Goal: Check status: Check status

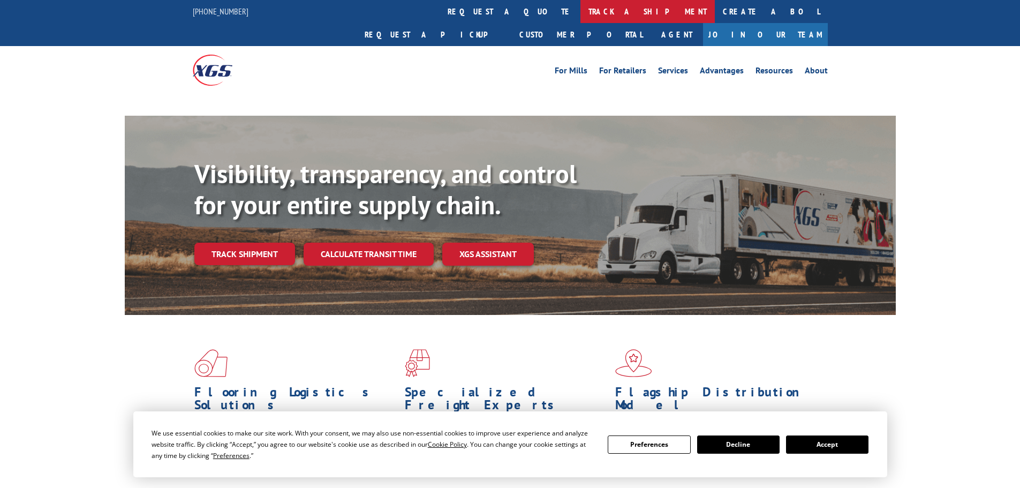
click at [580, 16] on link "track a shipment" at bounding box center [647, 11] width 134 height 23
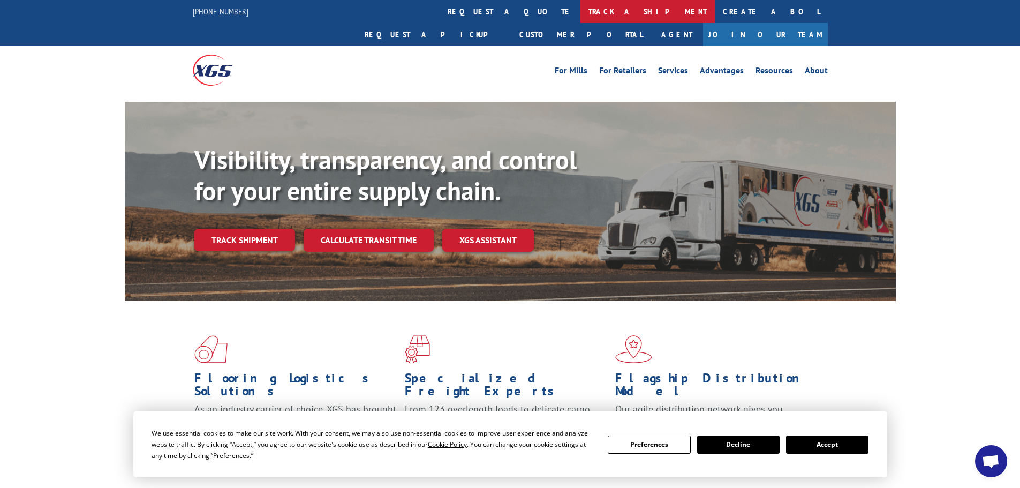
click at [580, 6] on link "track a shipment" at bounding box center [647, 11] width 134 height 23
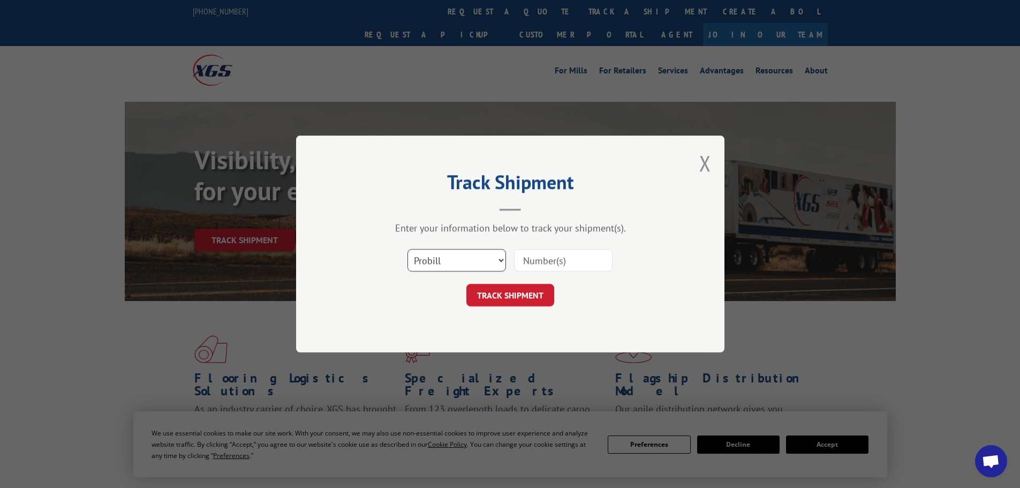
drag, startPoint x: 432, startPoint y: 259, endPoint x: 436, endPoint y: 271, distance: 12.5
click at [432, 261] on select "Select category... Probill BOL PO" at bounding box center [456, 260] width 98 height 22
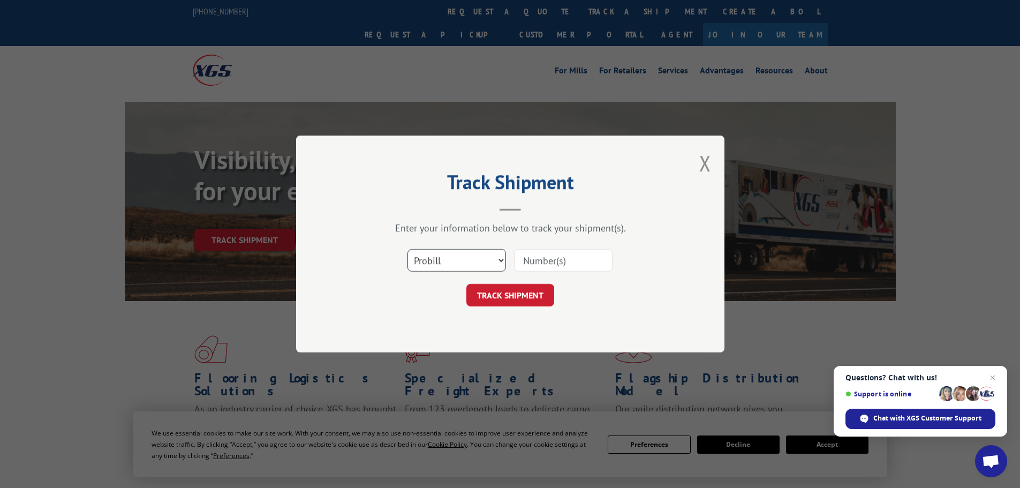
select select "bol"
click at [407, 249] on select "Select category... Probill BOL PO" at bounding box center [456, 260] width 98 height 22
click at [555, 264] on input at bounding box center [563, 260] width 98 height 22
paste input "6027218"
type input "6027218"
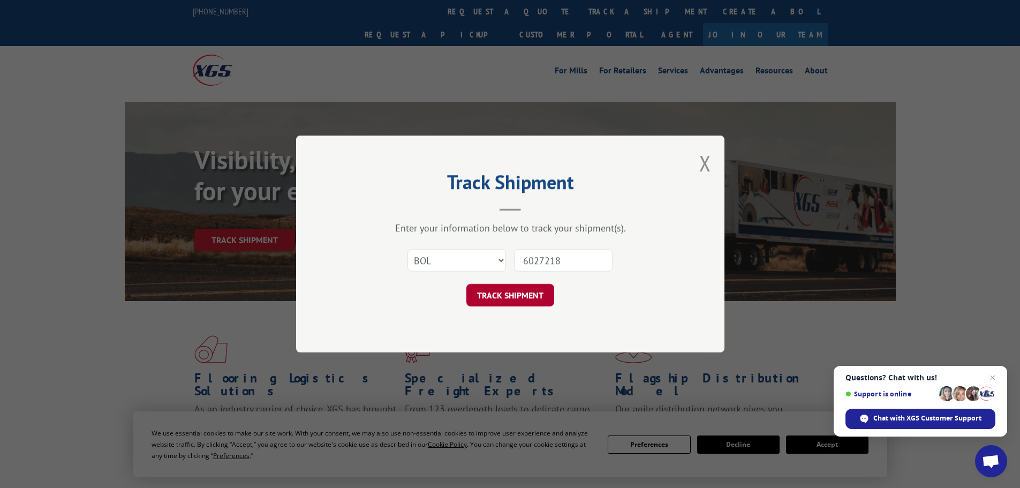
click button "TRACK SHIPMENT" at bounding box center [510, 295] width 88 height 22
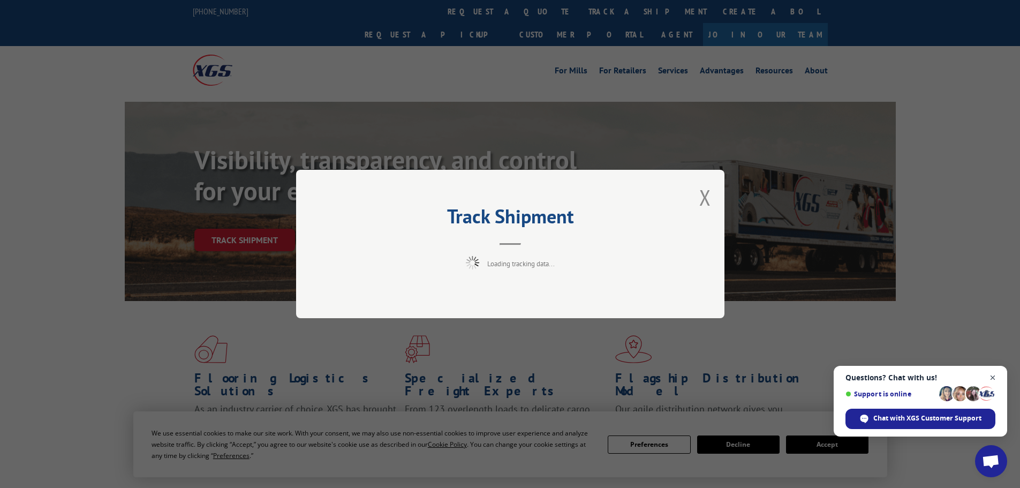
click at [991, 375] on span "Close chat" at bounding box center [992, 377] width 13 height 13
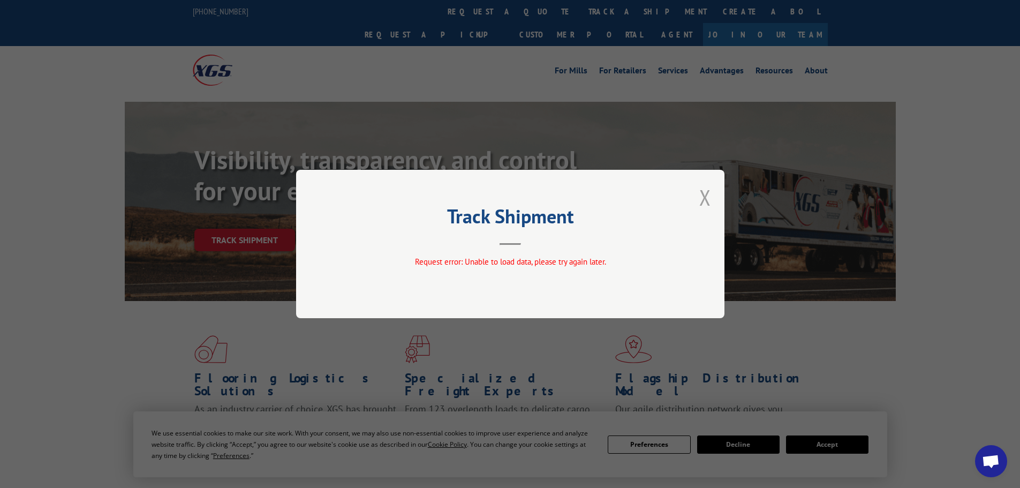
click at [710, 200] on button "Close modal" at bounding box center [705, 197] width 12 height 28
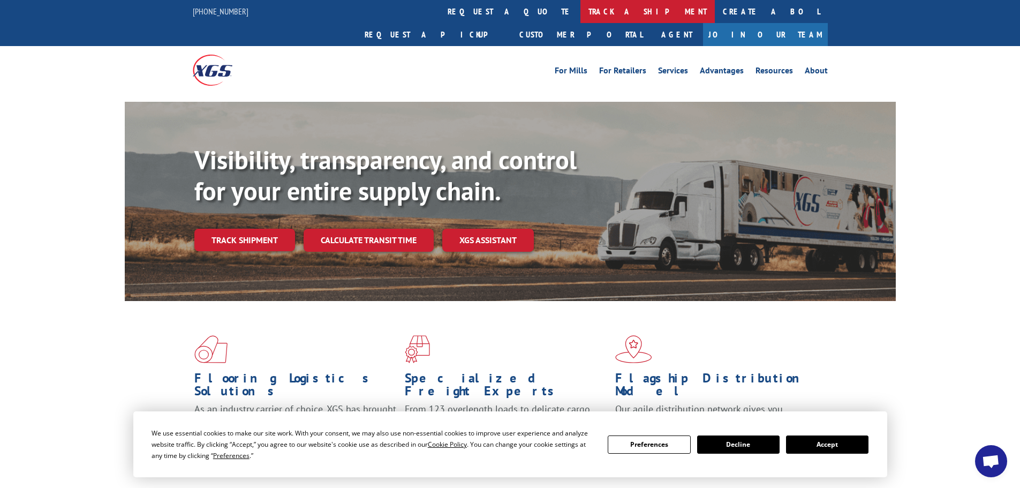
click at [580, 10] on link "track a shipment" at bounding box center [647, 11] width 134 height 23
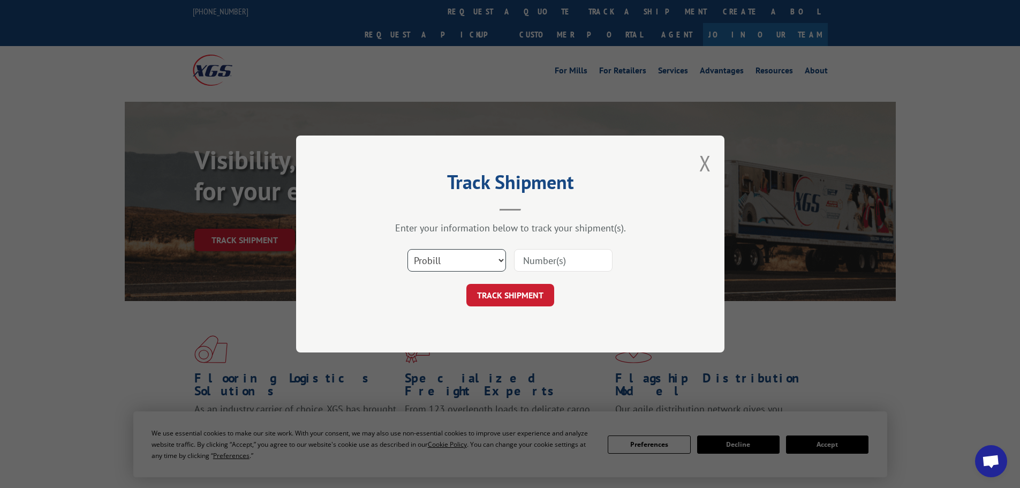
click at [474, 264] on select "Select category... Probill BOL PO" at bounding box center [456, 260] width 98 height 22
select select "bol"
click at [407, 249] on select "Select category... Probill BOL PO" at bounding box center [456, 260] width 98 height 22
click at [549, 259] on input at bounding box center [563, 260] width 98 height 22
paste input "6027218"
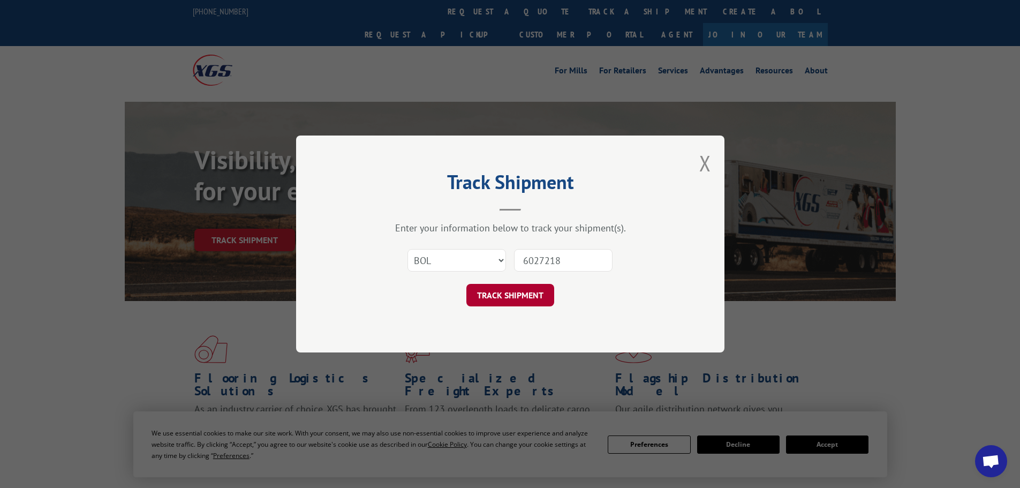
type input "6027218"
click at [530, 304] on button "TRACK SHIPMENT" at bounding box center [510, 295] width 88 height 22
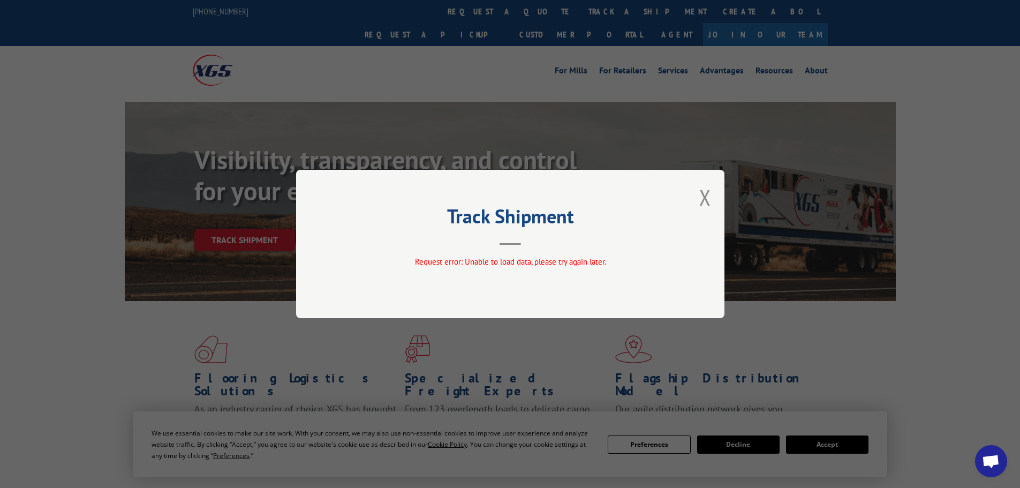
click at [692, 189] on div "Track Shipment Request error: Unable to load data, please try again later." at bounding box center [510, 244] width 428 height 148
click at [702, 194] on button "Close modal" at bounding box center [705, 197] width 12 height 28
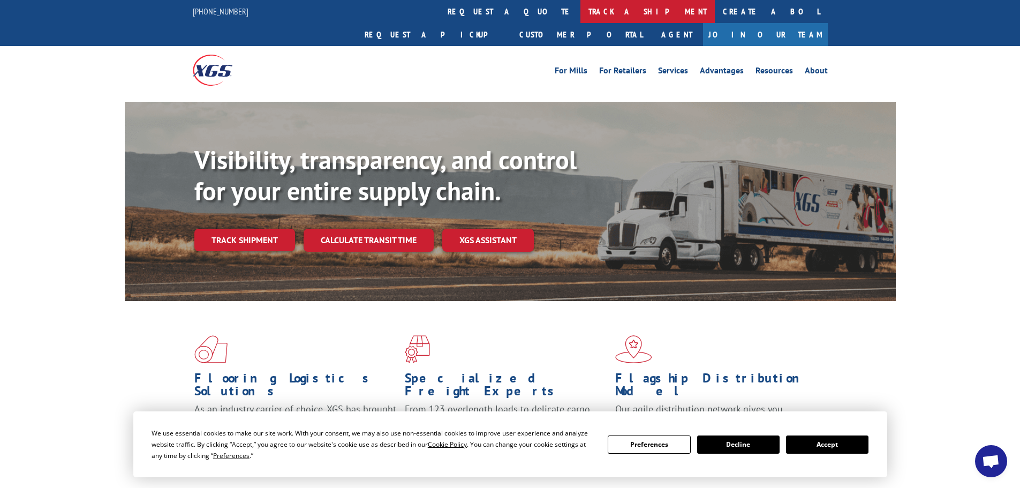
click at [580, 11] on link "track a shipment" at bounding box center [647, 11] width 134 height 23
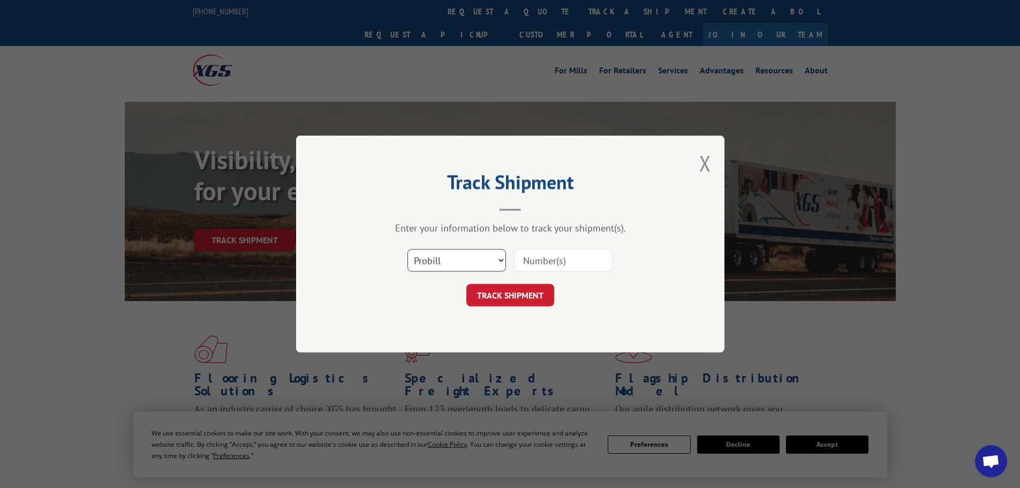
drag, startPoint x: 443, startPoint y: 249, endPoint x: 449, endPoint y: 262, distance: 14.1
click at [445, 255] on select "Select category... Probill BOL PO" at bounding box center [456, 260] width 98 height 22
select select "bol"
click at [407, 249] on select "Select category... Probill BOL PO" at bounding box center [456, 260] width 98 height 22
click at [535, 261] on input at bounding box center [563, 260] width 98 height 22
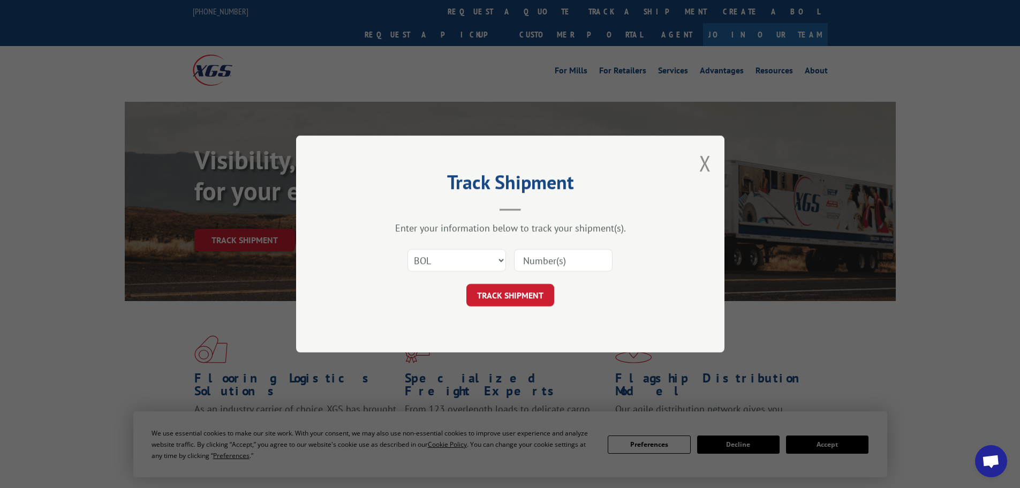
paste input "6027218"
type input "6027218"
click at [530, 292] on button "TRACK SHIPMENT" at bounding box center [510, 295] width 88 height 22
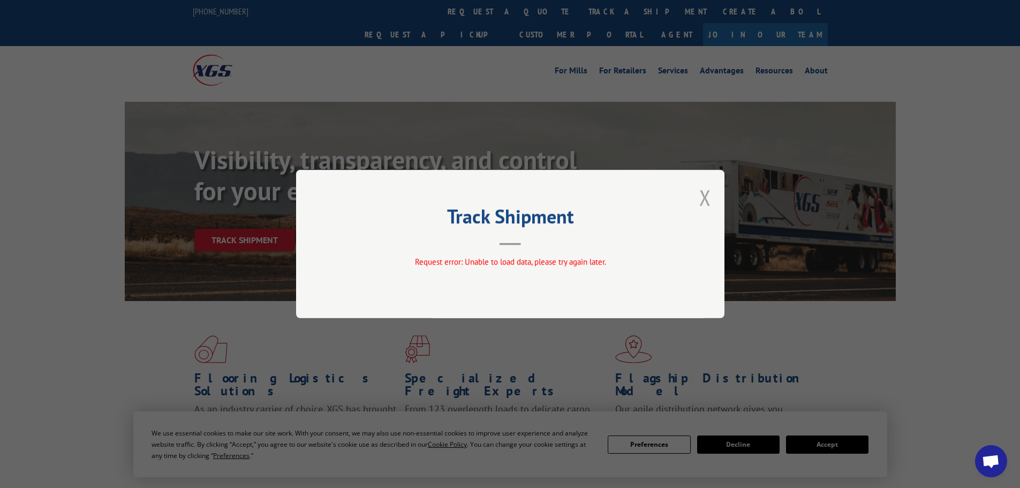
click at [703, 195] on button "Close modal" at bounding box center [705, 197] width 12 height 28
